Goal: Entertainment & Leisure: Consume media (video, audio)

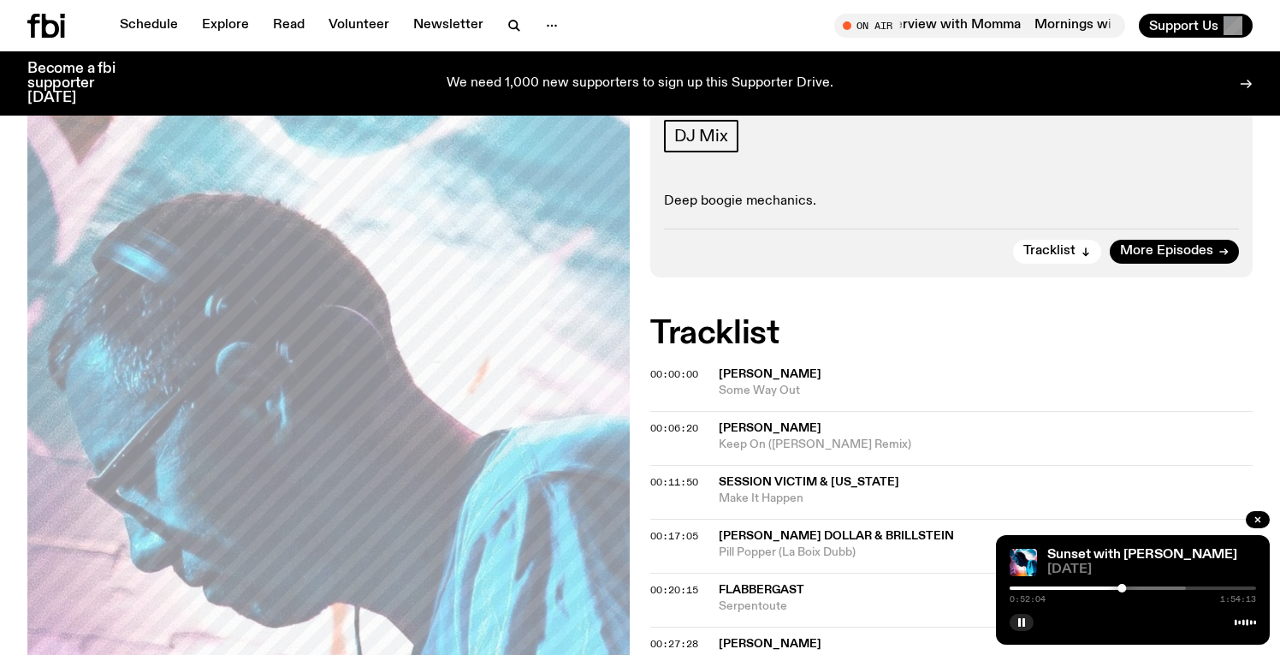
scroll to position [267, 0]
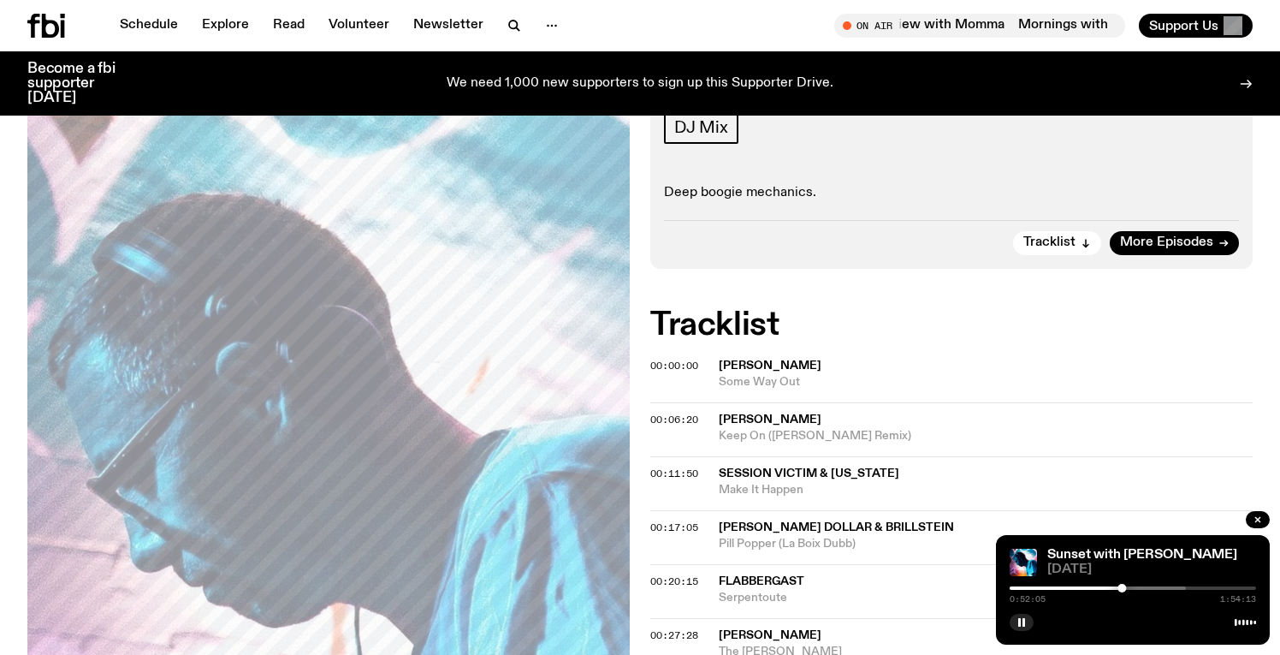
click at [1140, 588] on div at bounding box center [1062, 587] width 246 height 3
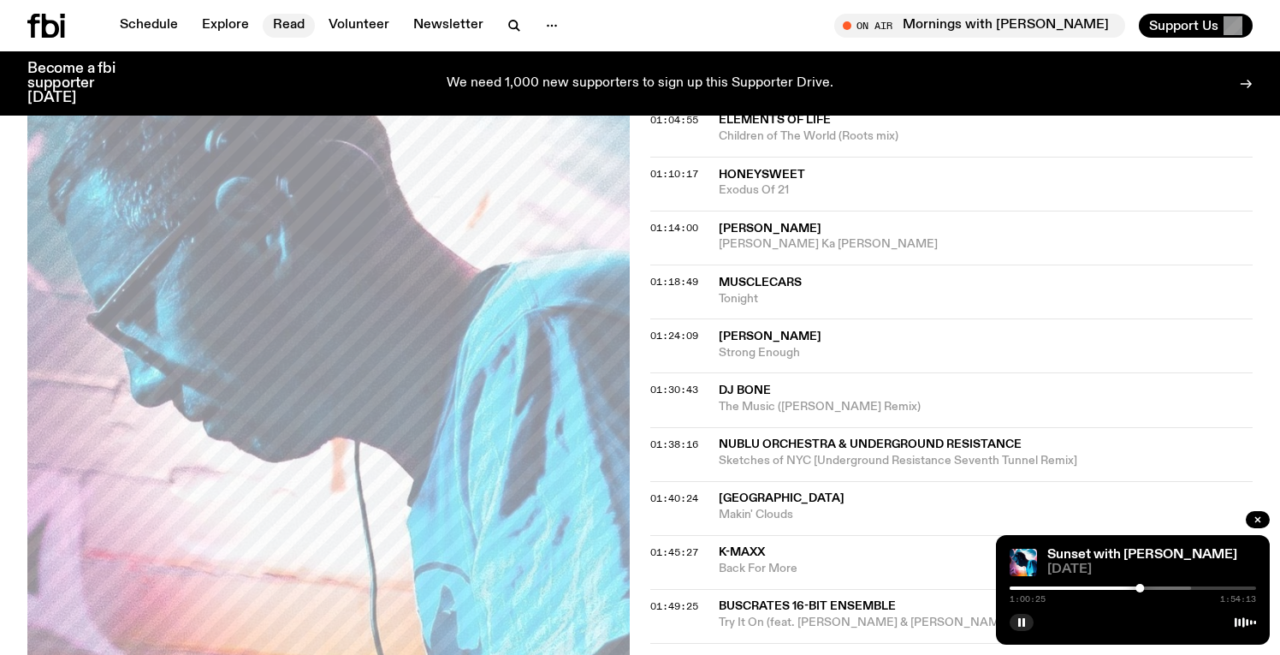
scroll to position [1208, 0]
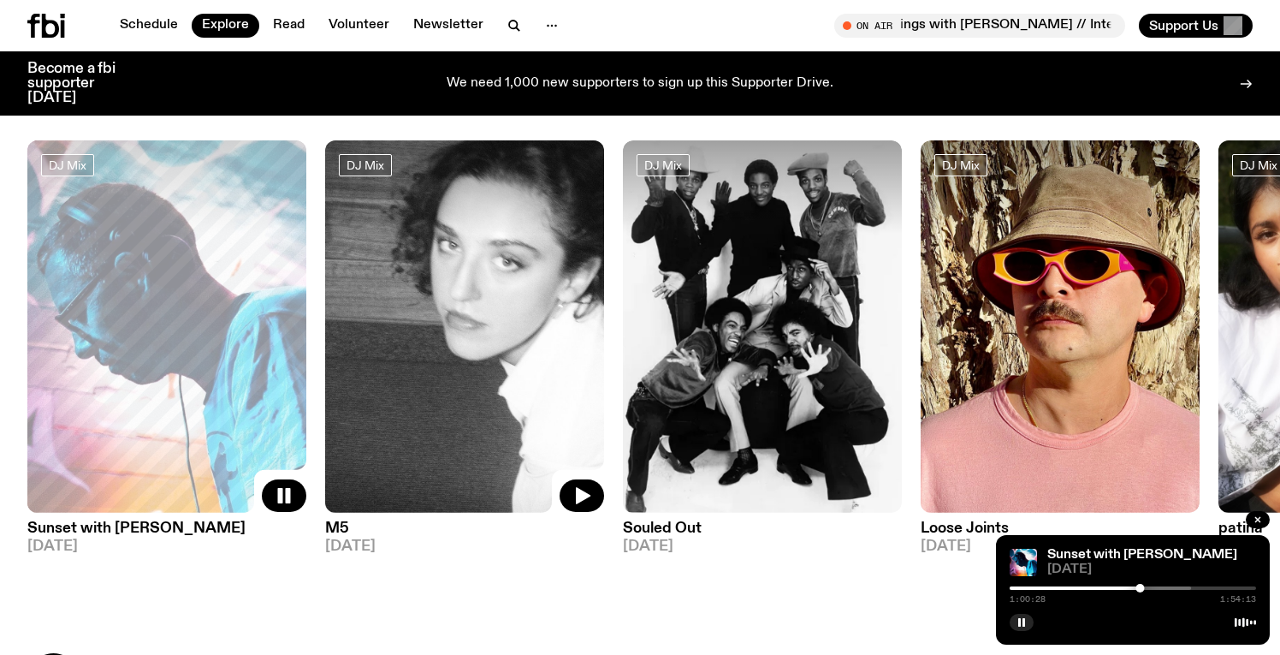
scroll to position [96, 0]
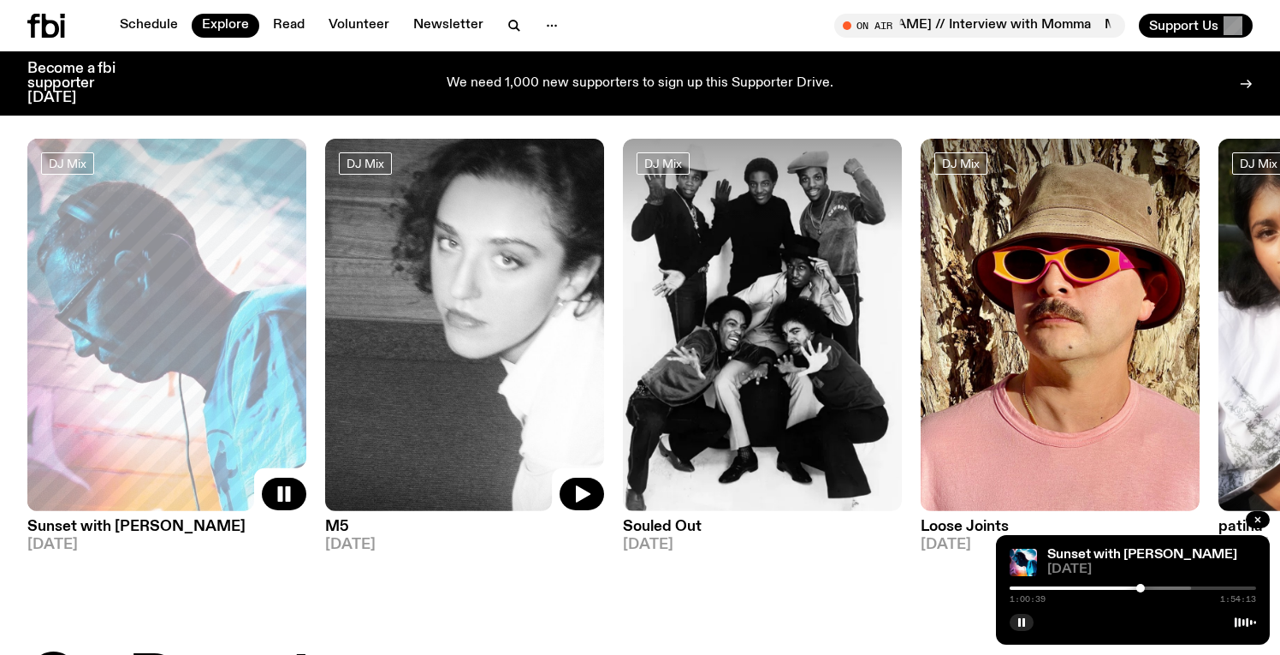
click at [470, 369] on img at bounding box center [464, 325] width 279 height 372
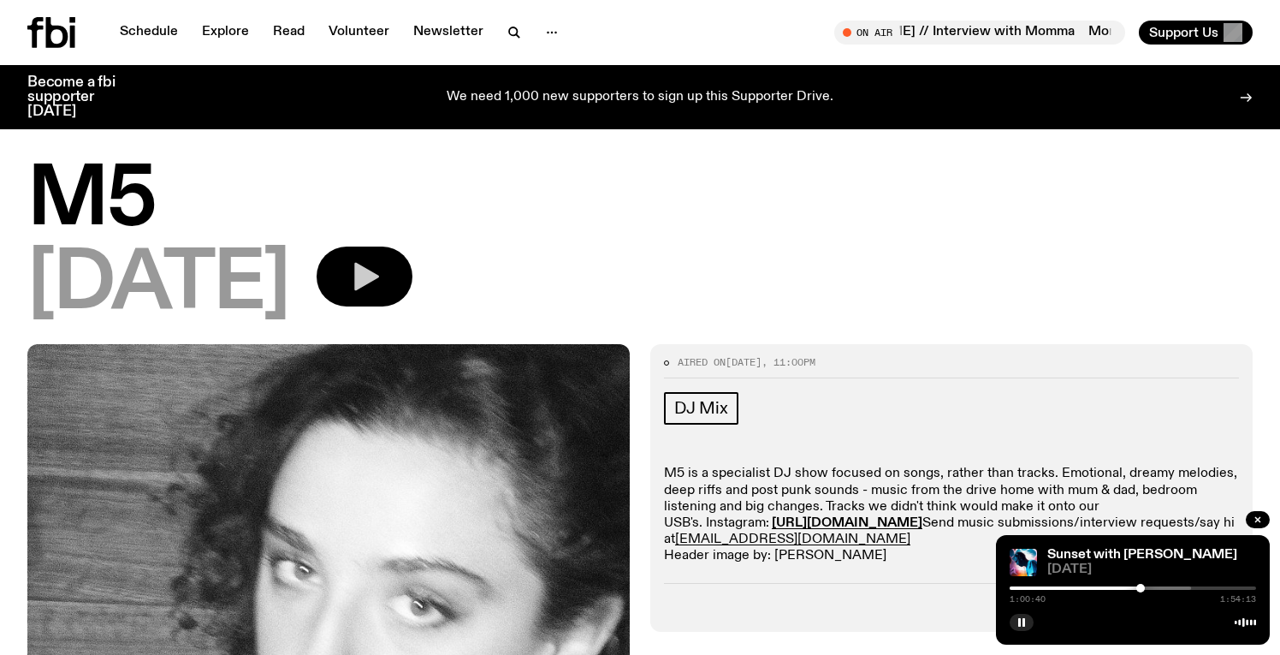
click at [379, 281] on icon "button" at bounding box center [366, 277] width 25 height 28
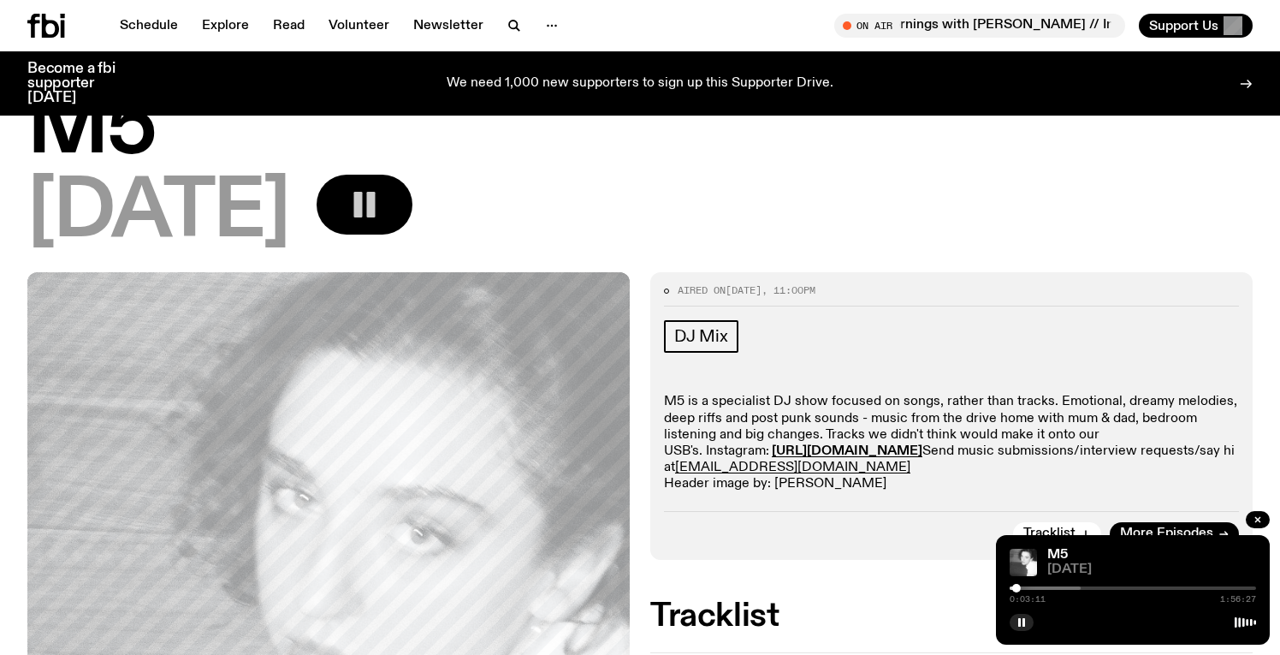
scroll to position [48, 0]
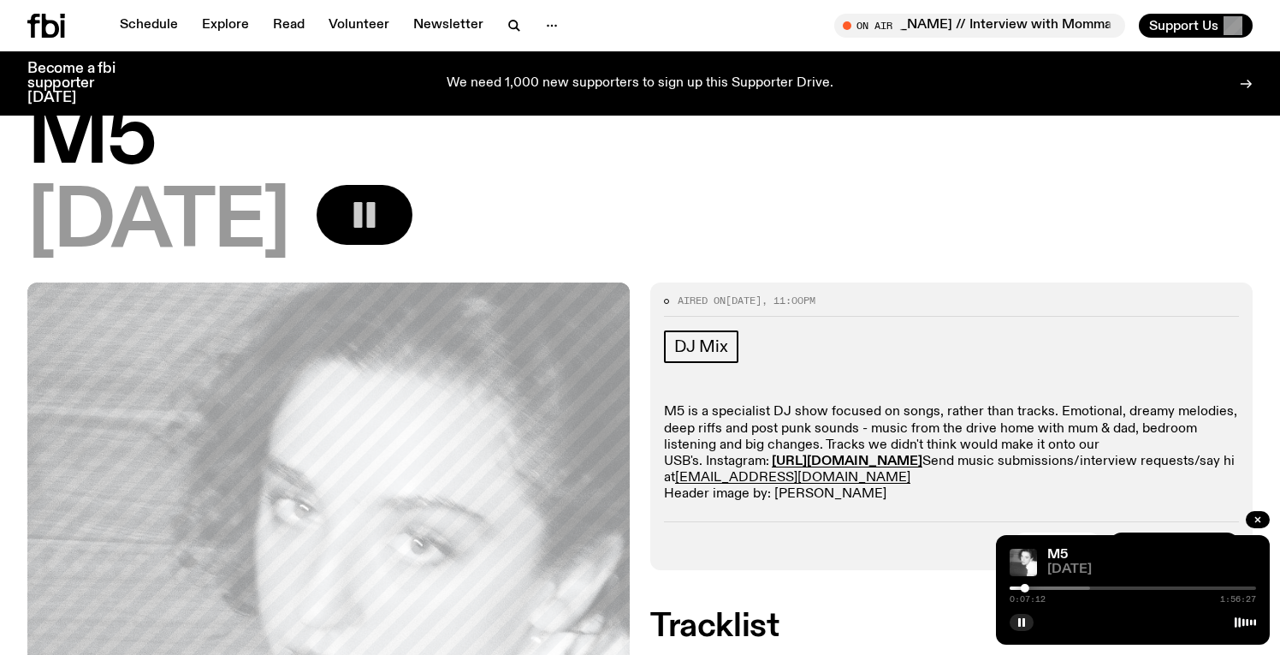
click at [1040, 589] on div "0:07:12 1:56:27" at bounding box center [1133, 593] width 246 height 21
click at [1040, 586] on div at bounding box center [967, 587] width 246 height 3
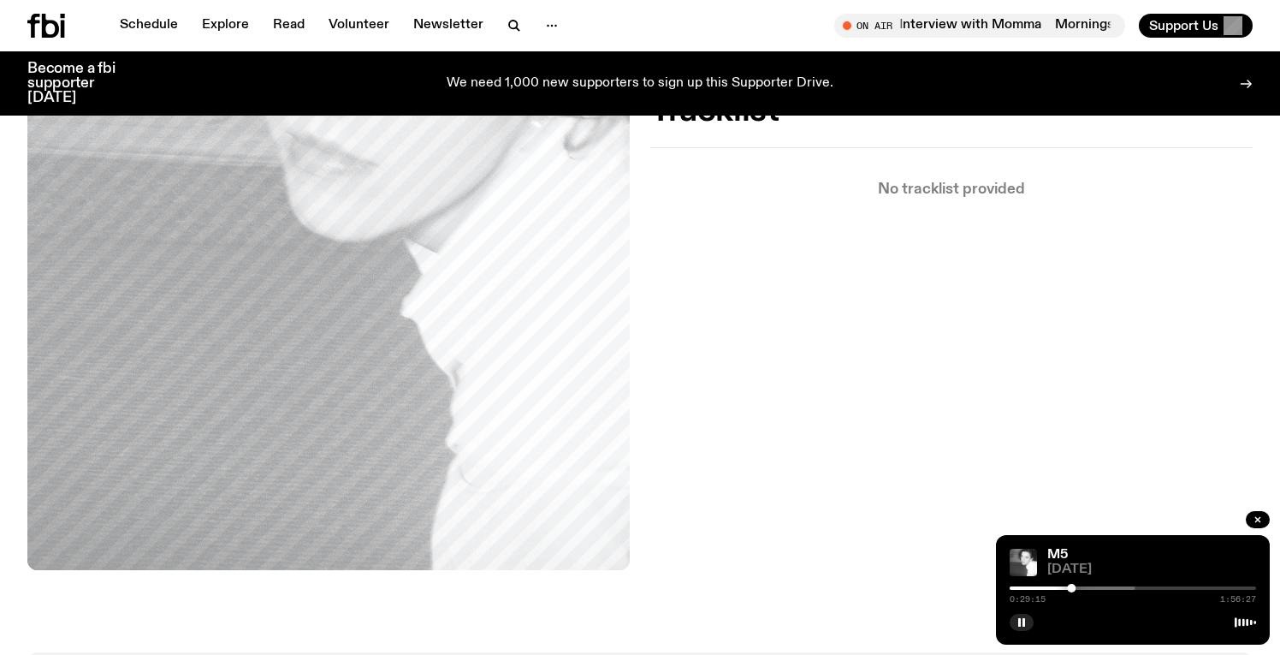
click at [883, 471] on div "Aired on [DATE] 11:00pm DJ Mix M5 is a specialist DJ show focused on songs, rat…" at bounding box center [640, 209] width 1280 height 885
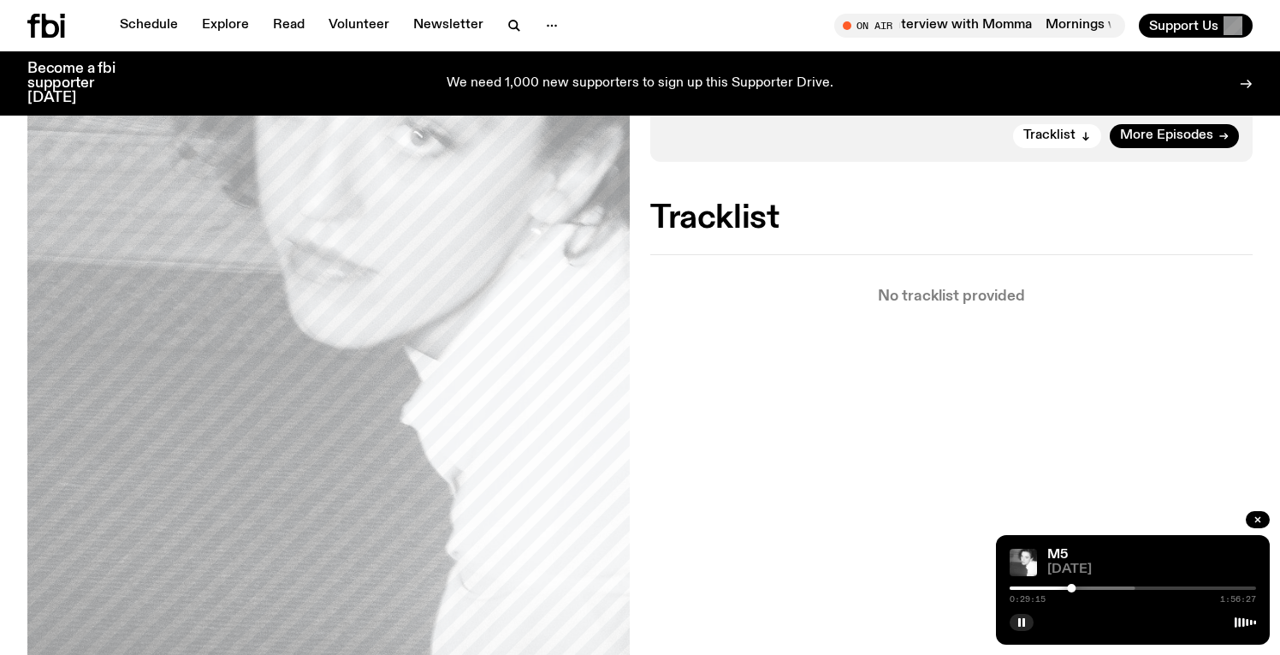
scroll to position [436, 0]
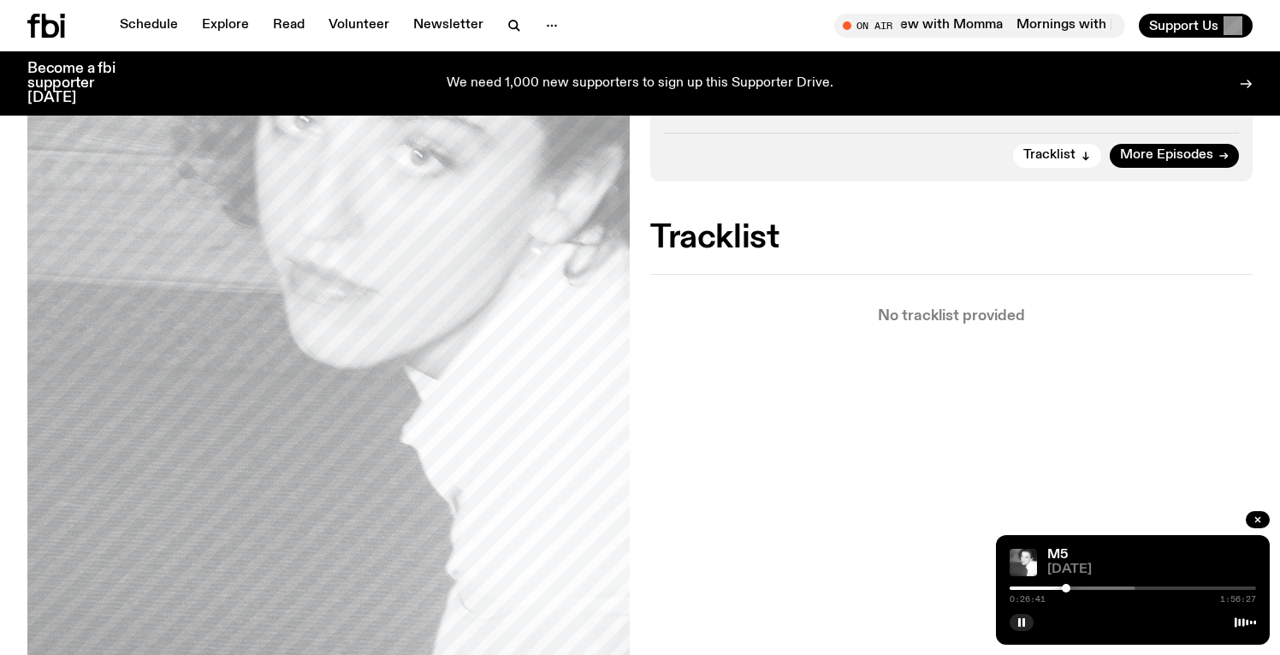
click at [1066, 588] on div at bounding box center [1066, 588] width 9 height 9
click at [1093, 587] on div at bounding box center [1020, 587] width 246 height 3
click at [1105, 588] on div at bounding box center [1025, 587] width 246 height 3
click at [1117, 587] on div at bounding box center [1040, 587] width 246 height 3
click at [1134, 588] on div at bounding box center [1065, 587] width 246 height 3
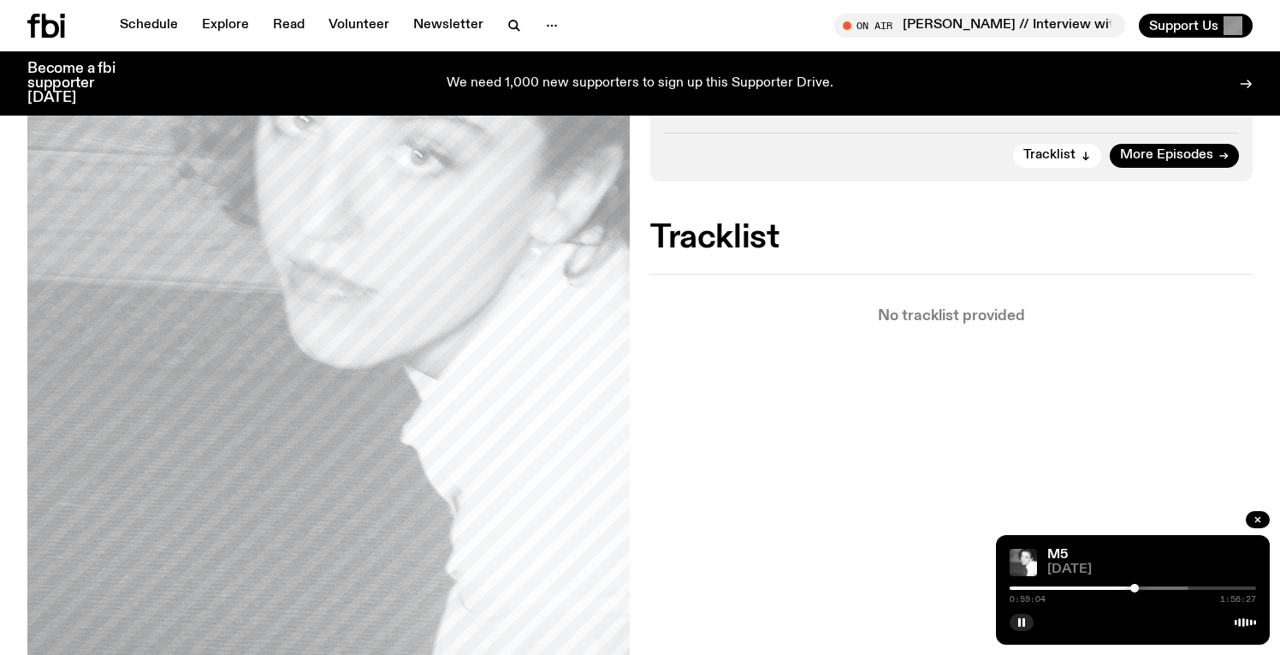
click at [1151, 587] on div at bounding box center [1065, 587] width 246 height 3
click at [1017, 622] on icon "button" at bounding box center [1021, 622] width 10 height 10
